Goal: Information Seeking & Learning: Learn about a topic

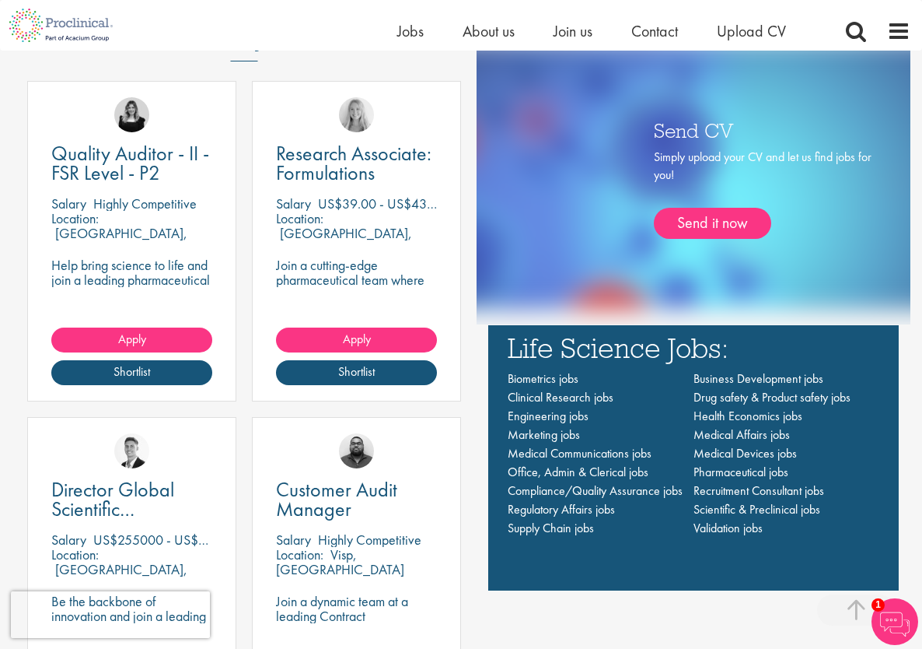
scroll to position [944, 0]
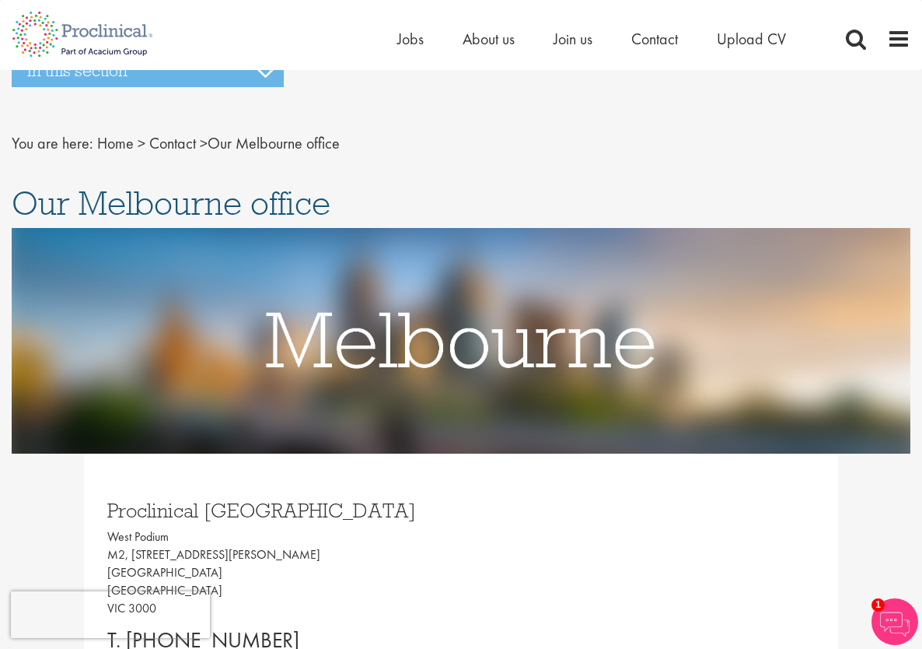
click at [600, 37] on ul "Home Jobs About us Join us Contact Upload CV" at bounding box center [611, 38] width 428 height 23
click at [583, 38] on span "Join us" at bounding box center [573, 39] width 39 height 20
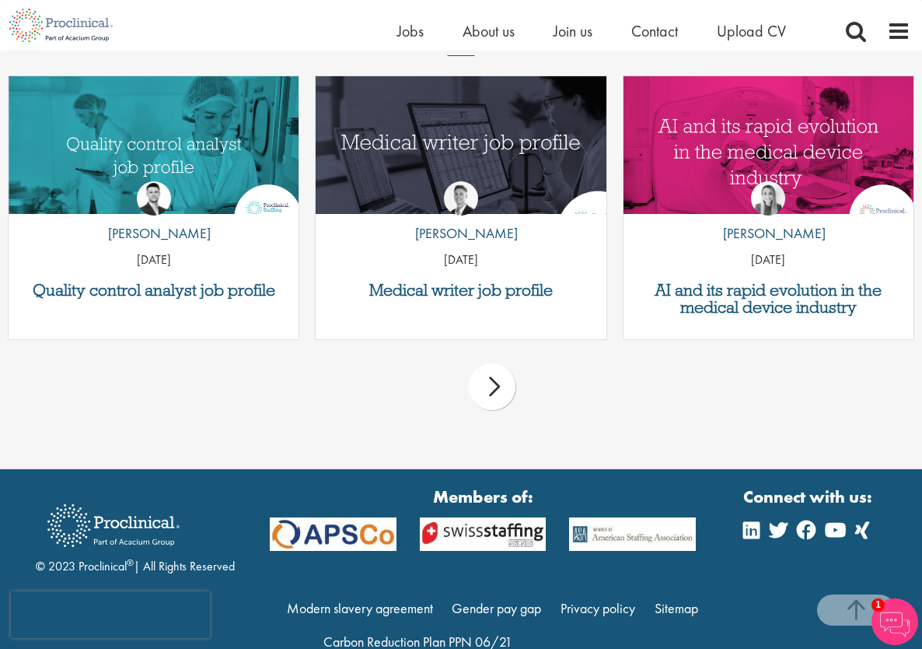
scroll to position [2459, 0]
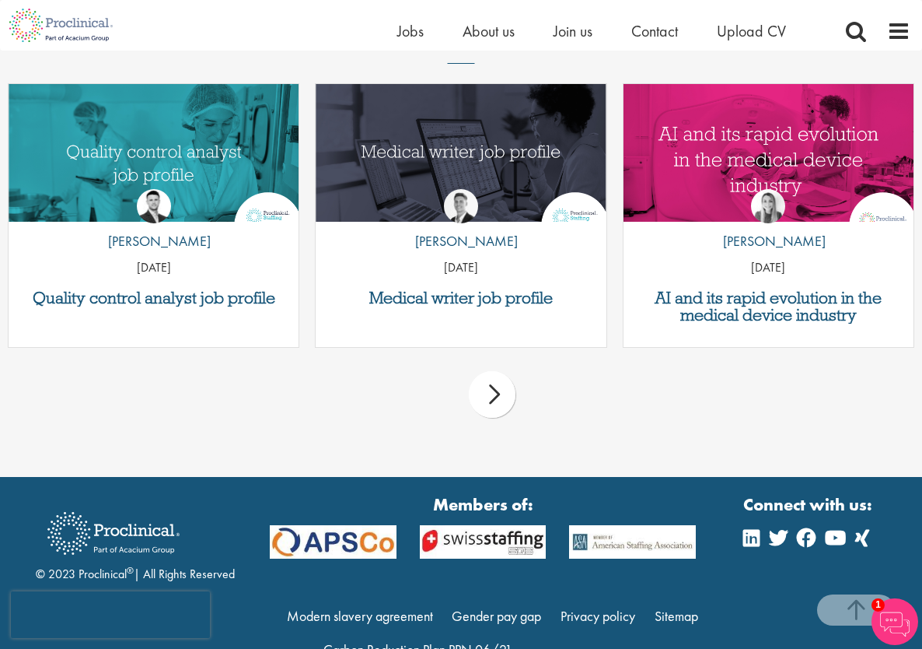
click at [233, 259] on p "[DATE]" at bounding box center [154, 268] width 290 height 18
click at [176, 289] on h3 "Quality control analyst job profile" at bounding box center [153, 297] width 275 height 17
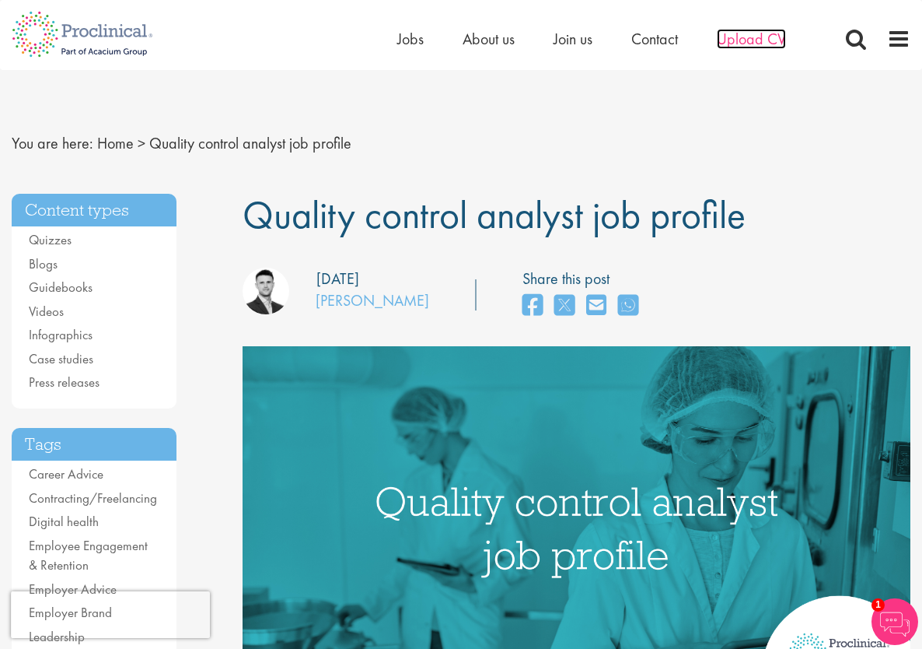
click at [750, 43] on span "Upload CV" at bounding box center [751, 39] width 69 height 20
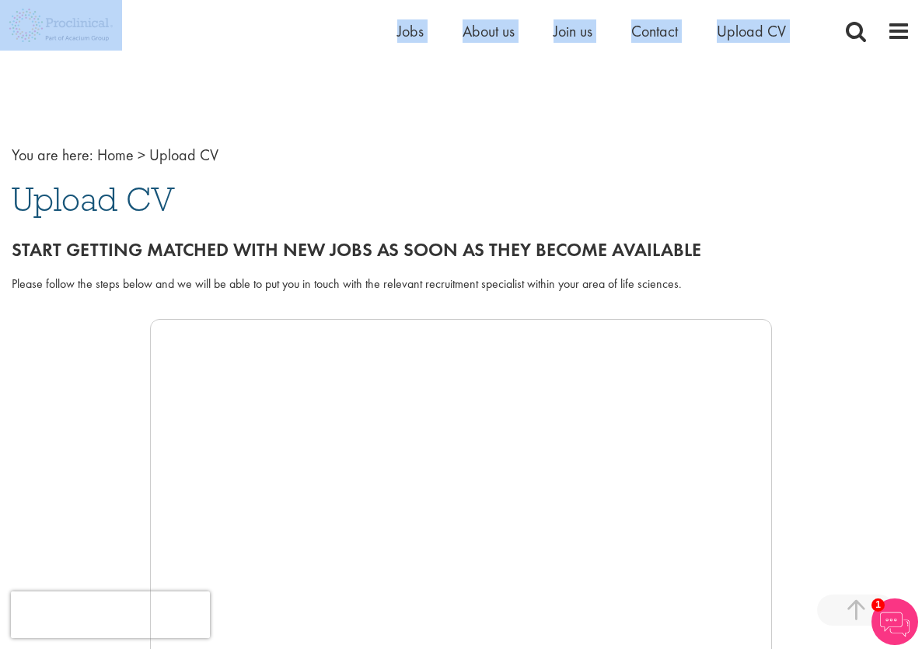
click at [574, 1] on div "Home Jobs About us Join us Contact Upload CV" at bounding box center [455, 25] width 911 height 51
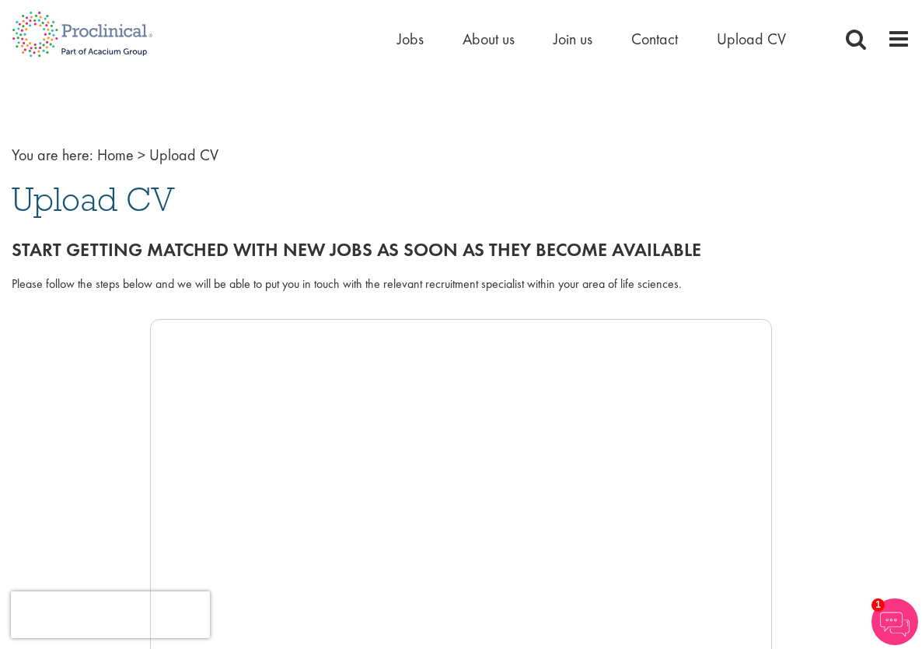
click at [584, 175] on div "You are here: Home > Upload CV Upload CV Start getting matched with new jobs as…" at bounding box center [461, 608] width 922 height 999
click at [576, 43] on span "Join us" at bounding box center [573, 39] width 39 height 20
